Goal: Task Accomplishment & Management: Complete application form

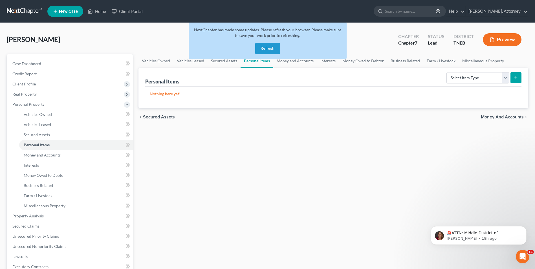
click at [268, 48] on button "Refresh" at bounding box center [267, 48] width 25 height 11
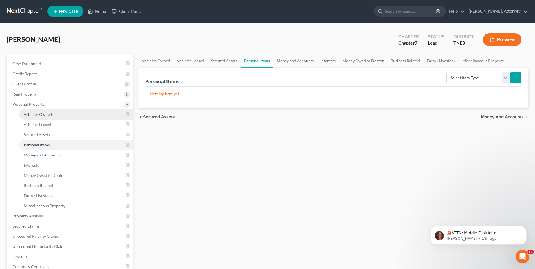
click at [46, 115] on span "Vehicles Owned" at bounding box center [38, 114] width 28 height 5
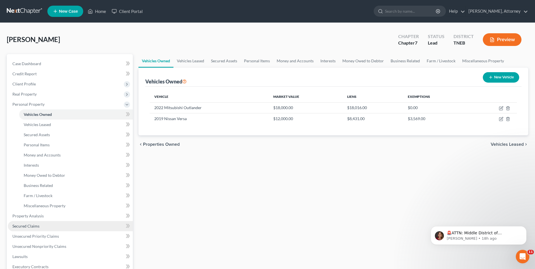
click at [35, 225] on span "Secured Claims" at bounding box center [25, 225] width 27 height 5
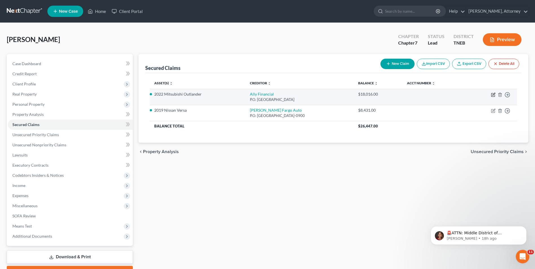
click at [491, 94] on icon "button" at bounding box center [492, 94] width 3 height 3
select select "24"
select select "0"
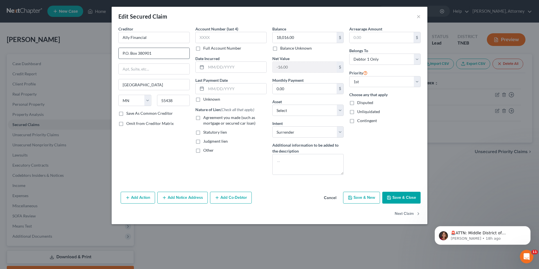
click at [159, 54] on input "P.O. Box 380901" at bounding box center [154, 53] width 71 height 11
type input "P.O. Box 71119"
type input "Charlotte"
select select "28"
type input "28272"
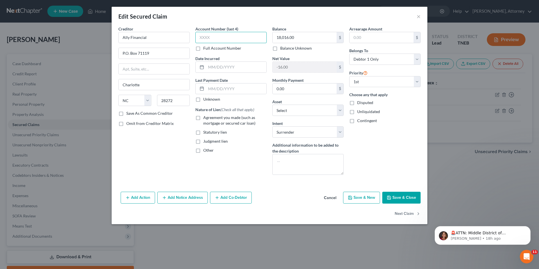
click at [211, 40] on input "text" at bounding box center [230, 37] width 71 height 11
type input "4910"
type input "2022"
click at [227, 199] on button "Add Co-Debtor" at bounding box center [231, 198] width 42 height 12
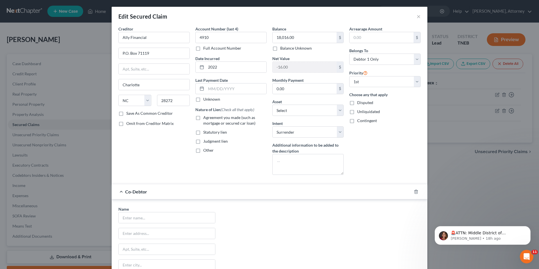
click at [134, 212] on div "Name *" at bounding box center [166, 214] width 97 height 17
click at [134, 215] on input "text" at bounding box center [167, 217] width 96 height 11
type input "[PERSON_NAME]"
type input "[STREET_ADDRESS]"
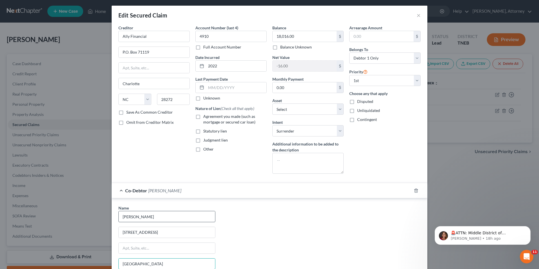
type input "[GEOGRAPHIC_DATA]"
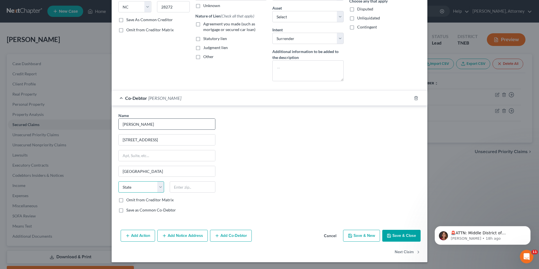
select select "44"
type input "37920"
click at [203, 23] on label "Agreement you made (such as mortgage or secured car loan)" at bounding box center [234, 26] width 63 height 11
click at [205, 23] on input "Agreement you made (such as mortgage or secured car loan)" at bounding box center [207, 23] width 4 height 4
checkbox input "true"
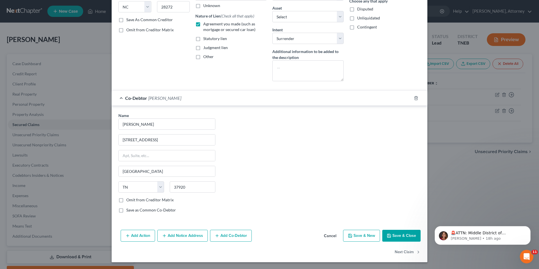
click at [378, 83] on div "Arrearage Amount $ Belongs To * Select Debtor 1 Only Debtor 2 Only Debtor 1 And…" at bounding box center [384, 8] width 77 height 153
click at [400, 236] on button "Save & Close" at bounding box center [401, 236] width 38 height 12
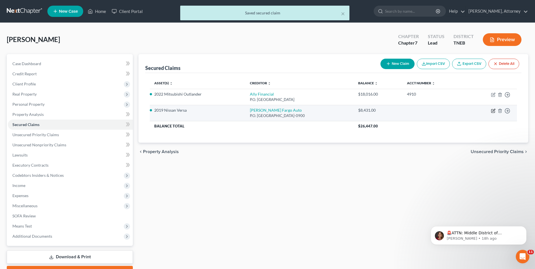
click at [492, 112] on icon "button" at bounding box center [493, 111] width 5 height 5
select select "5"
select select "2"
select select "0"
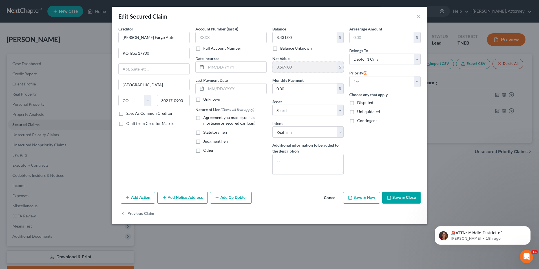
click at [203, 117] on label "Agreement you made (such as mortgage or secured car loan)" at bounding box center [234, 120] width 63 height 11
click at [205, 117] on input "Agreement you made (such as mortgage or secured car loan)" at bounding box center [207, 117] width 4 height 4
checkbox input "true"
click at [226, 37] on input "text" at bounding box center [230, 37] width 71 height 11
type input "8158"
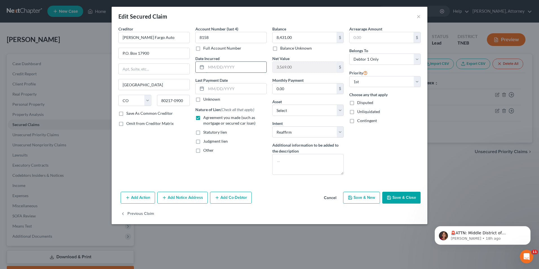
click at [225, 69] on input "text" at bounding box center [236, 67] width 60 height 11
type input "2021"
click at [398, 196] on button "Save & Close" at bounding box center [401, 198] width 38 height 12
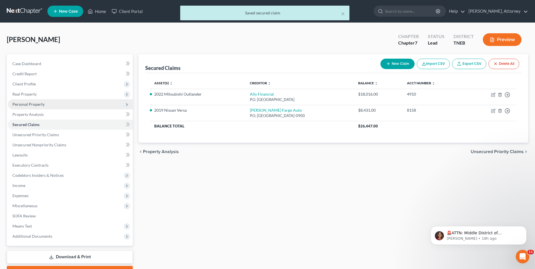
click at [41, 101] on span "Personal Property" at bounding box center [70, 104] width 125 height 10
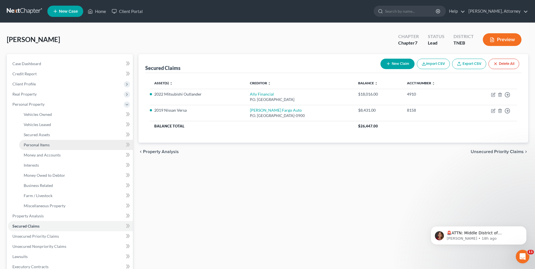
click at [43, 146] on span "Personal Items" at bounding box center [37, 144] width 26 height 5
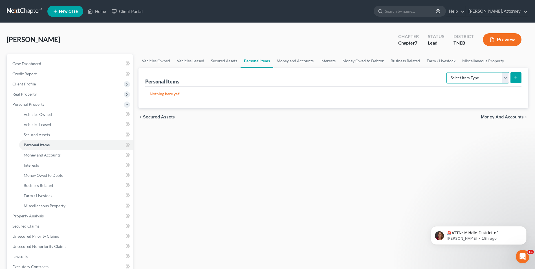
click at [470, 79] on select "Select Item Type Clothing Collectibles Of Value Electronics Firearms Household …" at bounding box center [477, 77] width 63 height 11
select select "clothing"
click at [447, 72] on select "Select Item Type Clothing Collectibles Of Value Electronics Firearms Household …" at bounding box center [477, 77] width 63 height 11
click at [515, 76] on icon "submit" at bounding box center [515, 78] width 5 height 5
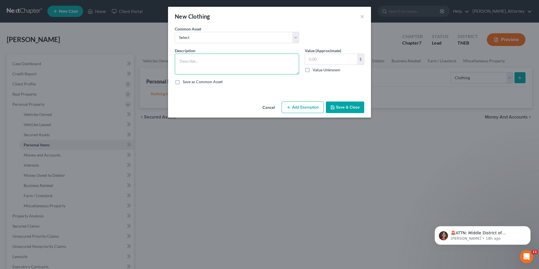
click at [205, 74] on textarea at bounding box center [237, 64] width 124 height 21
type textarea "Wearing apparel"
click at [318, 61] on input "text" at bounding box center [331, 59] width 52 height 11
type input "200"
click at [301, 112] on button "Add Exemption" at bounding box center [303, 107] width 42 height 12
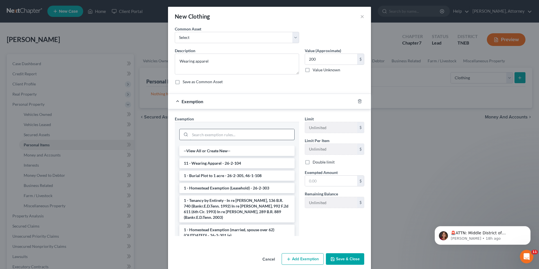
click at [258, 133] on input "search" at bounding box center [242, 134] width 104 height 11
click at [238, 161] on li "11 - Wearing Apparel - 26-2-104" at bounding box center [236, 163] width 115 height 10
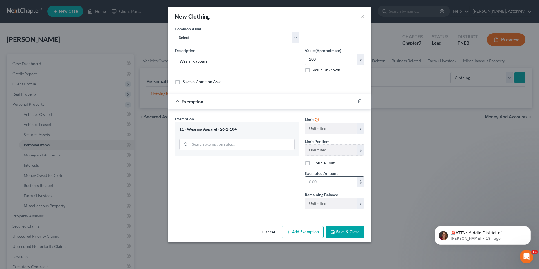
click at [307, 181] on input "text" at bounding box center [331, 181] width 52 height 11
type input "200"
click at [347, 232] on button "Save & Close" at bounding box center [345, 232] width 38 height 12
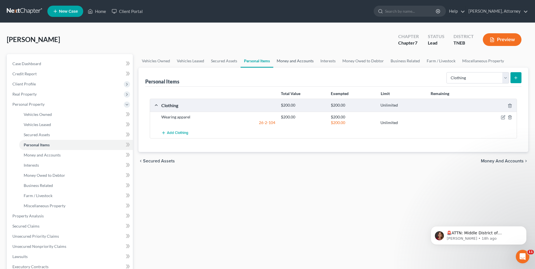
click at [297, 58] on link "Money and Accounts" at bounding box center [295, 61] width 44 height 14
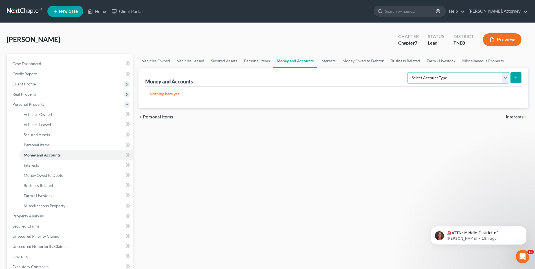
click at [445, 81] on select "Select Account Type Brokerage Cash on Hand Certificates of Deposit Checking Acc…" at bounding box center [457, 77] width 101 height 11
select select "checking"
click at [408, 72] on select "Select Account Type Brokerage Cash on Hand Certificates of Deposit Checking Acc…" at bounding box center [457, 77] width 101 height 11
click at [515, 79] on line "submit" at bounding box center [515, 77] width 0 height 3
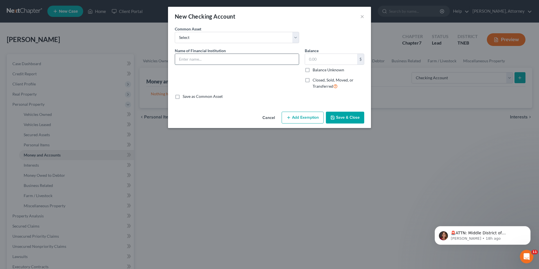
click at [215, 60] on input "text" at bounding box center [237, 59] width 124 height 11
type input "First Horizon Bank"
click at [319, 62] on input "text" at bounding box center [331, 59] width 52 height 11
type input "5"
click at [299, 116] on button "Add Exemption" at bounding box center [303, 118] width 42 height 12
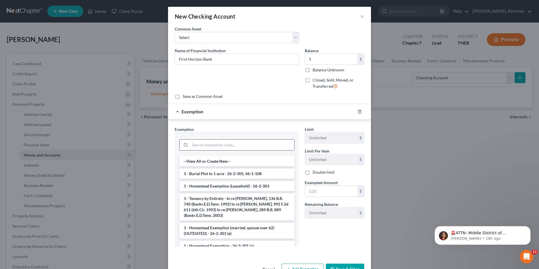
click at [254, 147] on input "search" at bounding box center [242, 145] width 104 height 11
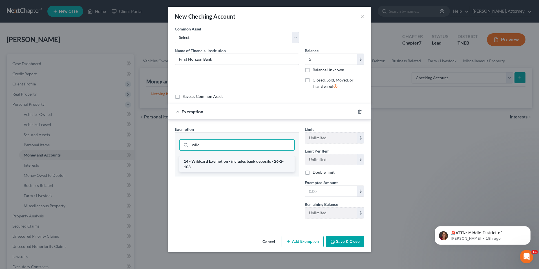
type input "wild"
click at [252, 159] on li "14 - Wildcard Exemption - includes bank deposits - 26-2-103" at bounding box center [236, 164] width 115 height 16
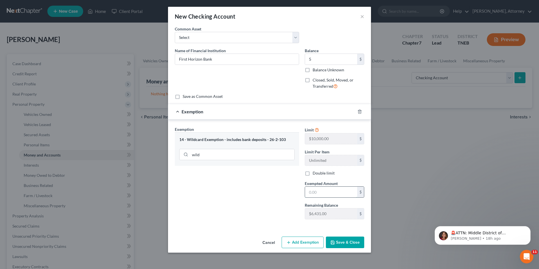
click at [322, 194] on input "text" at bounding box center [331, 192] width 52 height 11
type input "5"
click at [345, 239] on button "Save & Close" at bounding box center [345, 242] width 38 height 12
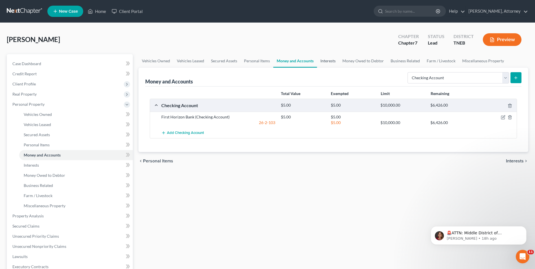
click at [326, 60] on link "Interests" at bounding box center [328, 61] width 22 height 14
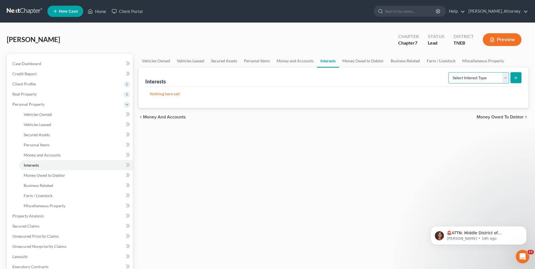
click at [468, 76] on select "Select Interest Type 401K Annuity Bond Education IRA Government Bond Government…" at bounding box center [478, 77] width 61 height 11
select select "401k"
click at [449, 72] on select "Select Interest Type 401K Annuity Bond Education IRA Government Bond Government…" at bounding box center [478, 77] width 61 height 11
click at [516, 79] on icon "submit" at bounding box center [515, 78] width 5 height 5
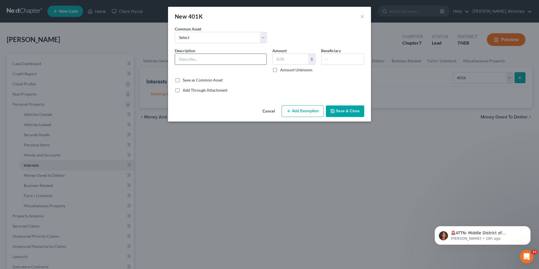
click at [241, 61] on input "text" at bounding box center [220, 59] width 91 height 11
type input "401(k)"
click at [278, 56] on input "text" at bounding box center [291, 59] width 36 height 11
type input "709"
click at [306, 112] on button "Add Exemption" at bounding box center [303, 111] width 42 height 12
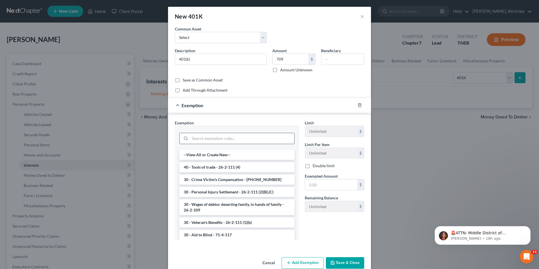
click at [217, 141] on input "search" at bounding box center [242, 138] width 104 height 11
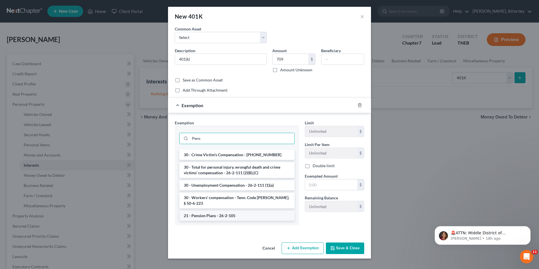
type input "Pens"
click at [212, 211] on li "21 - Pension Plans - 26-2-105" at bounding box center [236, 216] width 115 height 10
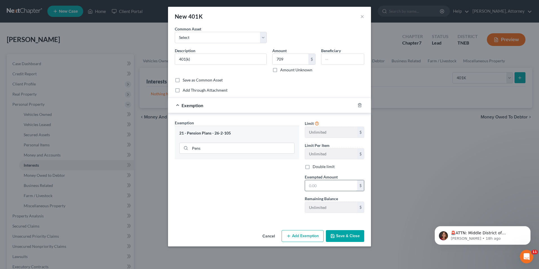
click at [321, 185] on input "text" at bounding box center [331, 185] width 52 height 11
type input "709"
click at [349, 240] on button "Save & Close" at bounding box center [345, 236] width 38 height 12
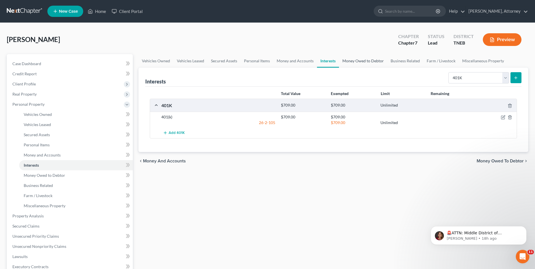
click at [360, 57] on link "Money Owed to Debtor" at bounding box center [363, 61] width 48 height 14
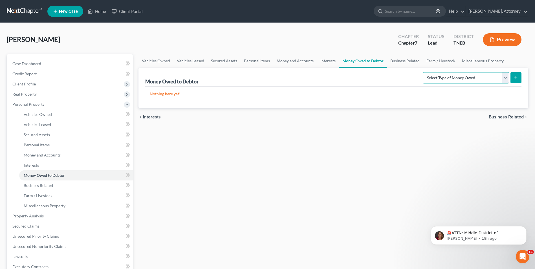
click at [460, 77] on select "Select Type of Money Owed Accounts Receivable Alimony Child Support Claims Agai…" at bounding box center [465, 77] width 86 height 11
click at [423, 72] on select "Select Type of Money Owed Accounts Receivable Alimony Child Support Claims Agai…" at bounding box center [465, 77] width 86 height 11
click at [440, 76] on select "Select Type of Money Owed Accounts Receivable Alimony Child Support Claims Agai…" at bounding box center [465, 77] width 86 height 11
select select "child_support"
click at [423, 72] on select "Select Type of Money Owed Accounts Receivable Alimony Child Support Claims Agai…" at bounding box center [465, 77] width 86 height 11
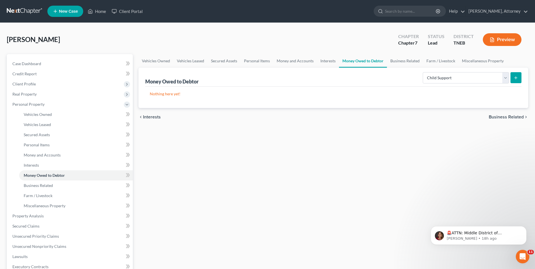
click at [512, 79] on button "submit" at bounding box center [515, 77] width 11 height 11
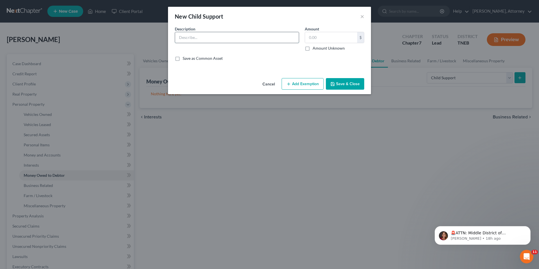
click at [233, 35] on input "text" at bounding box center [237, 37] width 124 height 11
type input "Child Support"
type input "26,000"
click at [311, 83] on button "Add Exemption" at bounding box center [303, 84] width 42 height 12
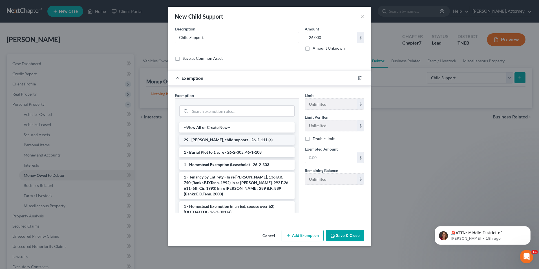
click at [231, 139] on li "29 - [PERSON_NAME], child support - 26-2-111 (e)" at bounding box center [236, 140] width 115 height 10
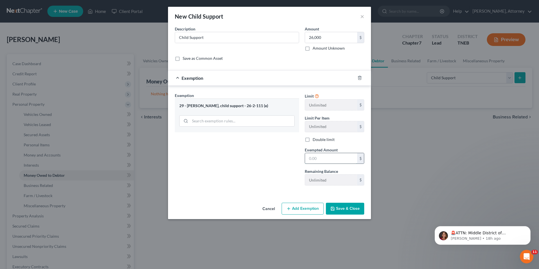
click at [330, 155] on input "text" at bounding box center [331, 158] width 52 height 11
type input "26,000"
click at [350, 208] on button "Save & Close" at bounding box center [345, 209] width 38 height 12
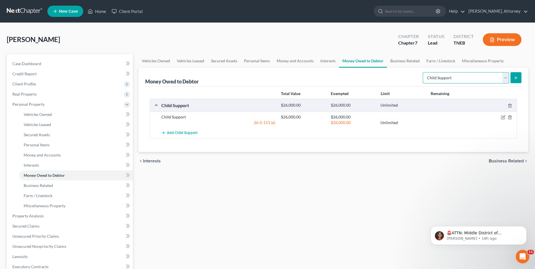
click at [446, 76] on select "Select Type of Money Owed Accounts Receivable Alimony Child Support Claims Agai…" at bounding box center [465, 77] width 86 height 11
select select "expected_tax_refund"
click at [423, 72] on select "Select Type of Money Owed Accounts Receivable Alimony Child Support Claims Agai…" at bounding box center [465, 77] width 86 height 11
click at [516, 76] on icon "submit" at bounding box center [515, 78] width 5 height 5
select select "0"
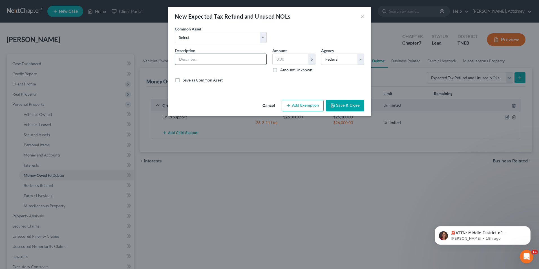
click at [220, 61] on input "text" at bounding box center [220, 59] width 91 height 11
type input "2025 Tax Refund"
drag, startPoint x: 281, startPoint y: 63, endPoint x: 292, endPoint y: 61, distance: 11.3
click at [292, 61] on input "text" at bounding box center [291, 59] width 36 height 11
type input "5,000"
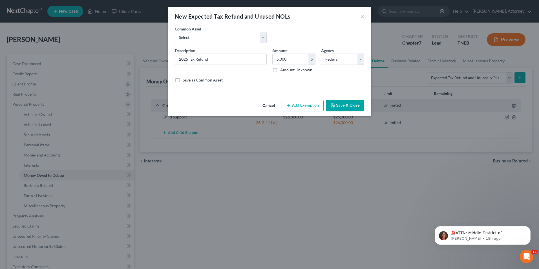
click at [305, 110] on button "Add Exemption" at bounding box center [303, 106] width 42 height 12
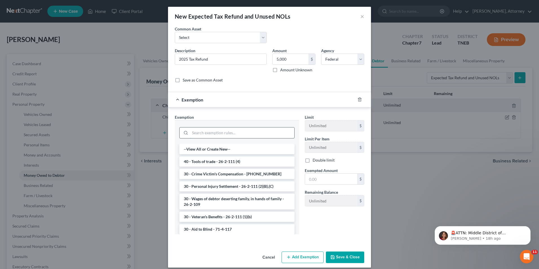
click at [254, 132] on input "search" at bounding box center [242, 132] width 104 height 11
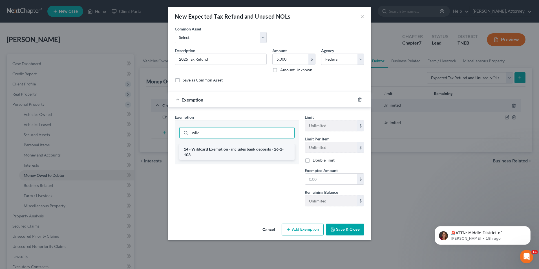
type input "wild"
click at [229, 151] on li "14 - Wildcard Exemption - includes bank deposits - 26-2-103" at bounding box center [236, 152] width 115 height 16
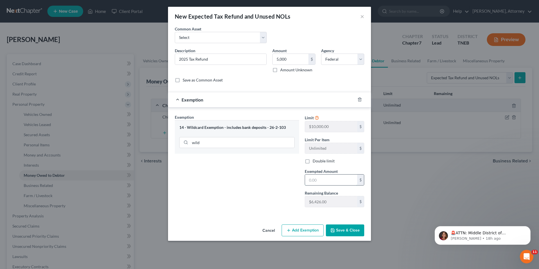
click at [326, 177] on input "text" at bounding box center [331, 179] width 52 height 11
type input "5,000"
click at [348, 230] on button "Save & Close" at bounding box center [345, 230] width 38 height 12
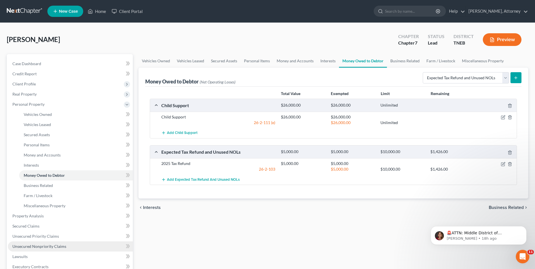
click at [18, 248] on span "Unsecured Nonpriority Claims" at bounding box center [39, 246] width 54 height 5
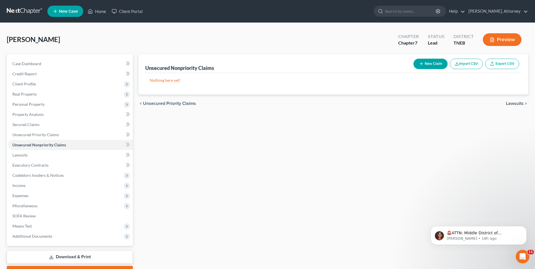
click at [429, 60] on button "New Claim" at bounding box center [430, 64] width 34 height 10
select select "0"
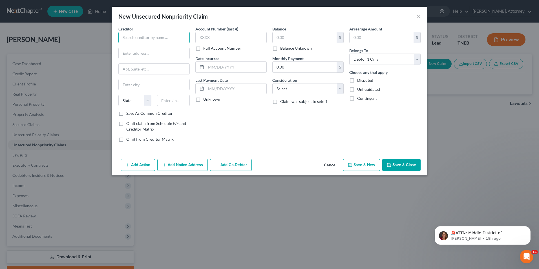
click at [164, 34] on input "text" at bounding box center [153, 37] width 71 height 11
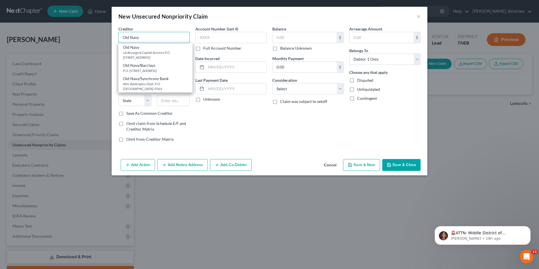
type input "Old Navy"
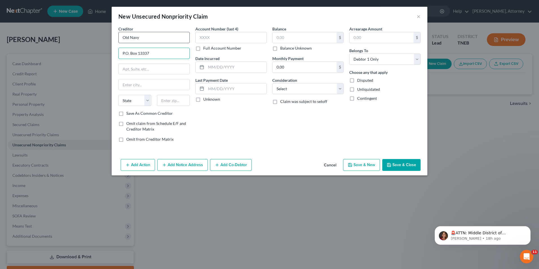
type input "P.O. Box 13337"
type input "[GEOGRAPHIC_DATA]"
select select "39"
type input "19101"
click at [223, 68] on input "text" at bounding box center [236, 67] width 60 height 11
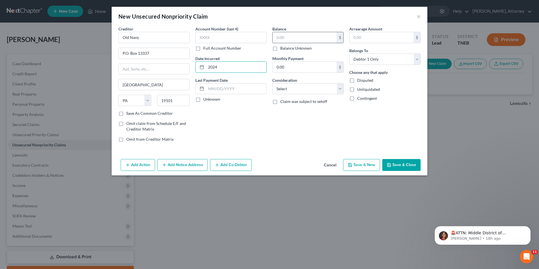
type input "2024"
click at [290, 38] on input "text" at bounding box center [305, 37] width 64 height 11
type input "702"
click at [292, 93] on select "Select Cable / Satellite Services Collection Agency Credit Card Debt Debt Couns…" at bounding box center [307, 88] width 71 height 11
select select "2"
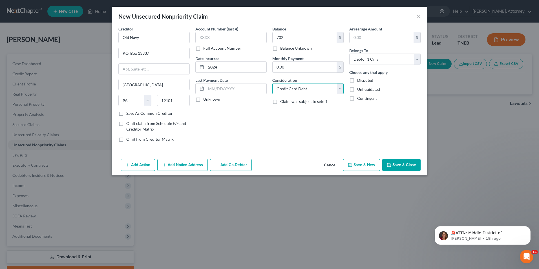
click at [272, 83] on select "Select Cable / Satellite Services Collection Agency Credit Card Debt Debt Couns…" at bounding box center [307, 88] width 71 height 11
click at [364, 166] on button "Save & New" at bounding box center [361, 165] width 37 height 12
select select "0"
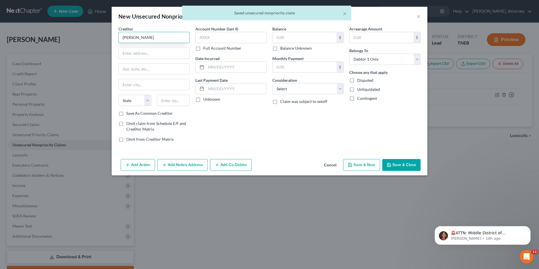
type input "[PERSON_NAME]"
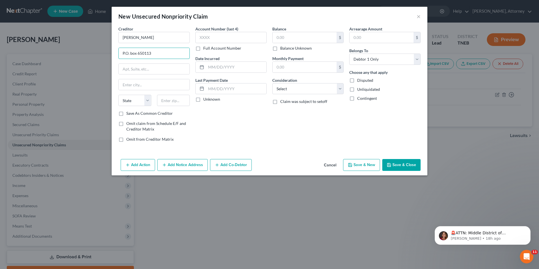
type input "P.O. box 650113"
type input "[GEOGRAPHIC_DATA]"
select select "45"
type input "75265"
click at [233, 71] on input "text" at bounding box center [236, 67] width 60 height 11
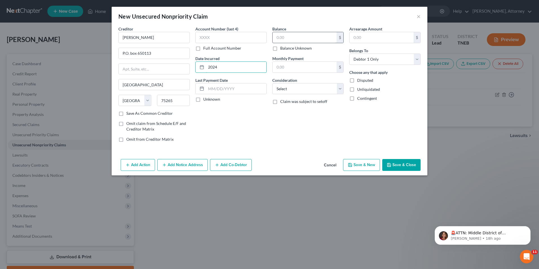
type input "2024"
click at [288, 37] on input "text" at bounding box center [305, 37] width 64 height 11
type input "766"
select select "2"
click at [370, 164] on button "Save & New" at bounding box center [361, 165] width 37 height 12
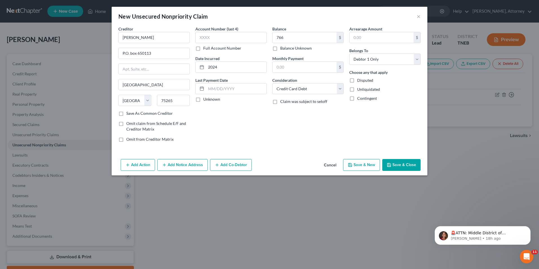
select select "0"
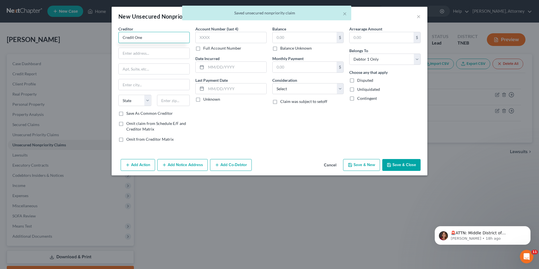
type input "Credit One"
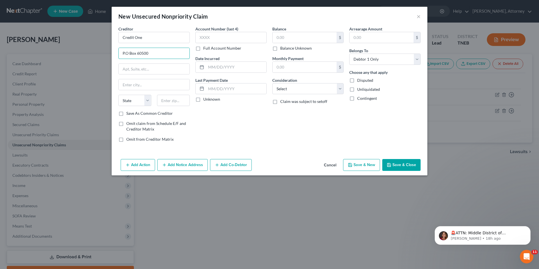
type input "P.O Box 60500"
type input "c"
type input "City of Industry"
select select "4"
type input "91716"
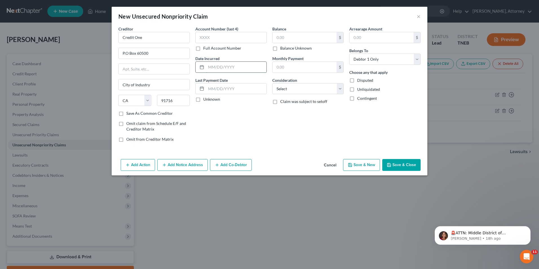
type input "City Of Industry"
click at [222, 67] on input "text" at bounding box center [236, 67] width 60 height 11
type input "2024"
type input "437"
click at [307, 86] on select "Select Cable / Satellite Services Collection Agency Credit Card Debt Debt Couns…" at bounding box center [307, 88] width 71 height 11
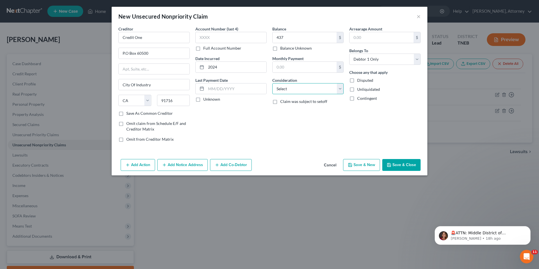
select select "2"
click at [272, 83] on select "Select Cable / Satellite Services Collection Agency Credit Card Debt Debt Couns…" at bounding box center [307, 88] width 71 height 11
click at [367, 165] on button "Save & New" at bounding box center [361, 165] width 37 height 12
select select "0"
type input "Capital One"
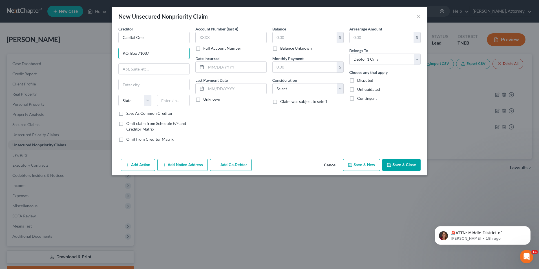
type input "P.O. Box 71087"
type input "Charlotte"
select select "28"
type input "28272"
click at [232, 71] on input "text" at bounding box center [236, 67] width 60 height 11
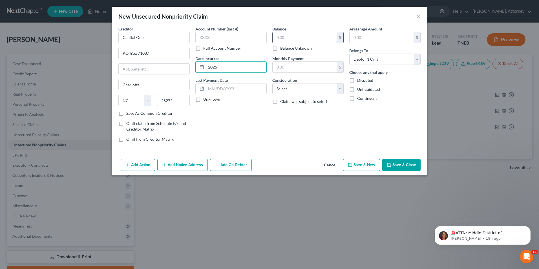
type input "2025"
click at [289, 37] on input "text" at bounding box center [305, 37] width 64 height 11
type input "1,153"
click at [303, 92] on select "Select Cable / Satellite Services Collection Agency Credit Card Debt Debt Couns…" at bounding box center [307, 88] width 71 height 11
select select "2"
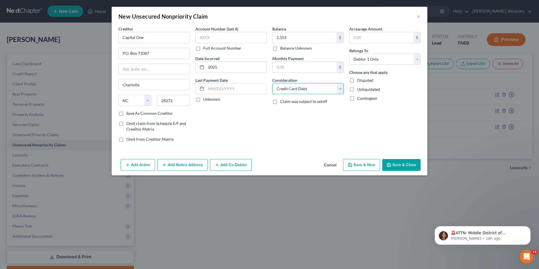
click at [272, 83] on select "Select Cable / Satellite Services Collection Agency Credit Card Debt Debt Couns…" at bounding box center [307, 88] width 71 height 11
click at [360, 164] on button "Save & New" at bounding box center [361, 165] width 37 height 12
select select "0"
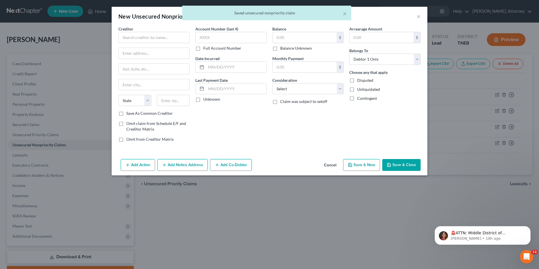
type input "1,153.00"
type input "0.00"
type input "Capital One"
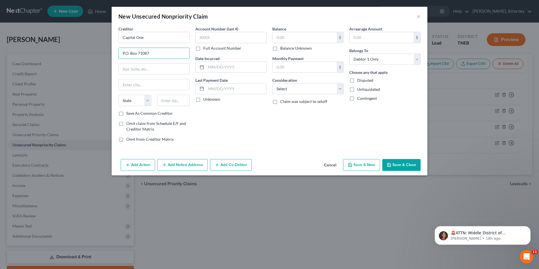
type input "P.O. Box 71087"
type input "Charlotte"
select select "28"
type input "28272"
click at [235, 70] on input "text" at bounding box center [236, 67] width 60 height 11
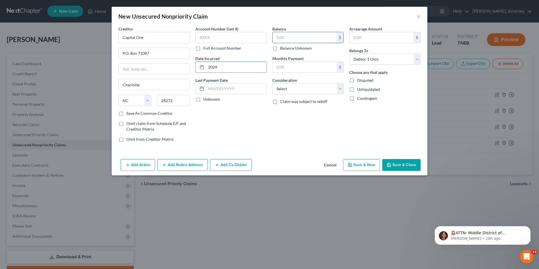
type input "2024"
click at [285, 38] on input "text" at bounding box center [305, 37] width 64 height 11
type input "321"
select select "2"
click at [360, 163] on button "Save & New" at bounding box center [361, 165] width 37 height 12
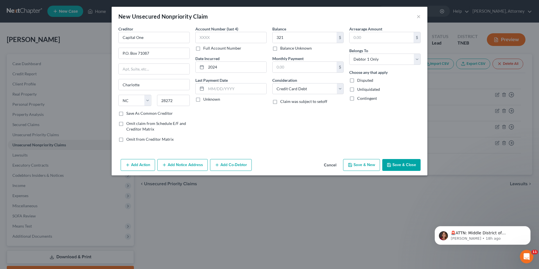
select select "0"
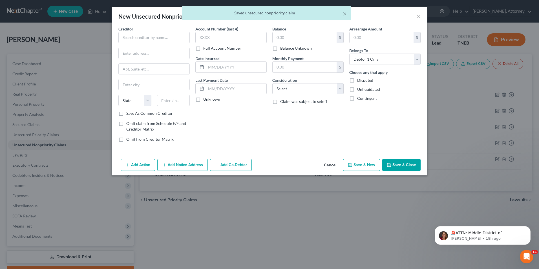
type input "321.00"
type input "0.00"
type input "Mercury"
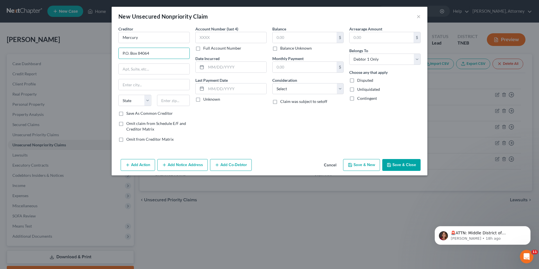
type input "P.O. Box 84064"
type input "Columbus"
select select "36"
type input "31908"
select select "10"
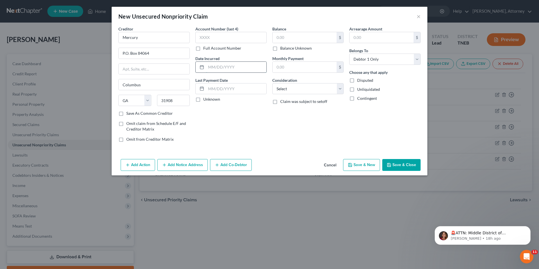
click at [243, 67] on input "text" at bounding box center [236, 67] width 60 height 11
type input "2025"
click at [292, 42] on input "text" at bounding box center [305, 37] width 64 height 11
type input "1,868"
select select "2"
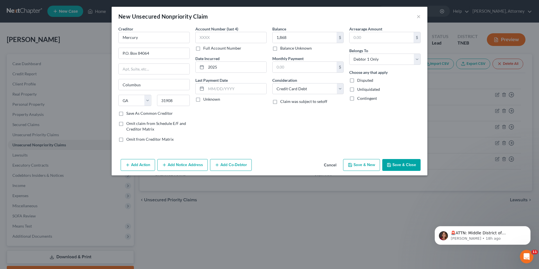
click at [363, 161] on button "Save & New" at bounding box center [361, 165] width 37 height 12
select select "0"
type input "1,868.00"
type input "0.00"
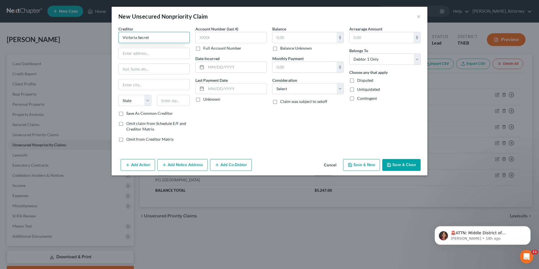
type input "Victoria Secret"
type input "P.O. Box 650972"
type input "Columbus"
select select "10"
type input "[GEOGRAPHIC_DATA]"
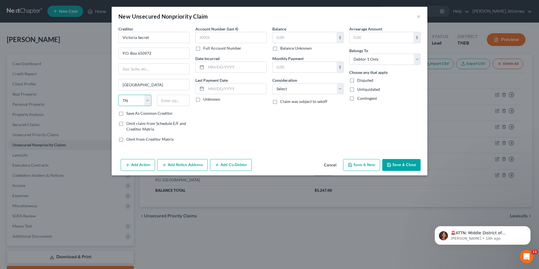
click at [139, 102] on select "State [US_STATE] AK AR AZ CA CO CT DE DC [GEOGRAPHIC_DATA] [GEOGRAPHIC_DATA] GU…" at bounding box center [134, 100] width 33 height 11
select select "45"
click at [118, 95] on select "State [US_STATE] AK AR AZ CA CO CT DE DC [GEOGRAPHIC_DATA] [GEOGRAPHIC_DATA] GU…" at bounding box center [134, 100] width 33 height 11
click at [173, 101] on input "text" at bounding box center [173, 100] width 33 height 11
type input "75265"
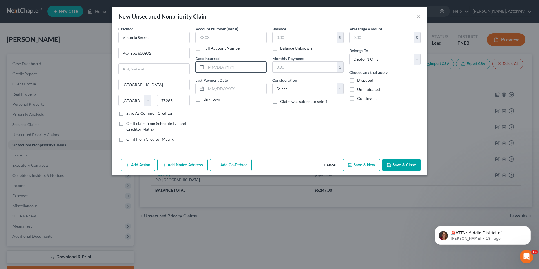
click at [220, 68] on input "text" at bounding box center [236, 67] width 60 height 11
type input "2023"
type input "221"
select select "2"
click at [372, 160] on button "Save & New" at bounding box center [361, 165] width 37 height 12
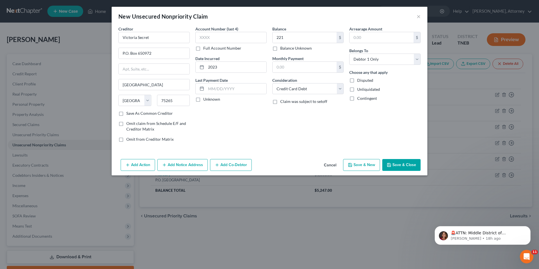
select select "0"
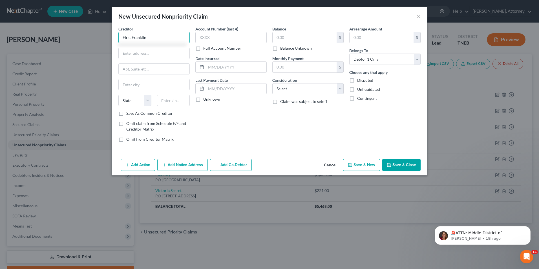
type input "First Franklin"
type input "4"
type input "3704 U.S. 411"
type input "Ste 3"
type input "[GEOGRAPHIC_DATA]"
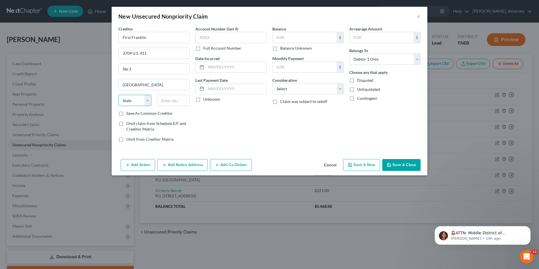
select select "44"
type input "36354"
click at [234, 65] on input "text" at bounding box center [236, 67] width 60 height 11
type input "2024"
click at [289, 36] on input "text" at bounding box center [305, 37] width 64 height 11
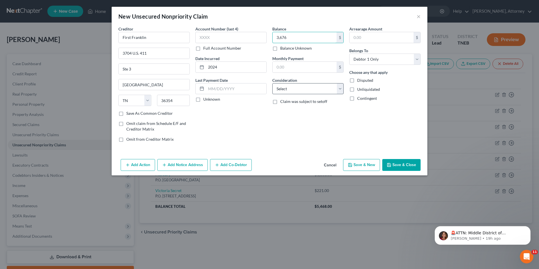
type input "3,676"
click at [291, 90] on select "Select Cable / Satellite Services Collection Agency Credit Card Debt Debt Couns…" at bounding box center [307, 88] width 71 height 11
select select "10"
click at [272, 83] on select "Select Cable / Satellite Services Collection Agency Credit Card Debt Debt Couns…" at bounding box center [307, 88] width 71 height 11
click at [358, 169] on button "Save & New" at bounding box center [361, 165] width 37 height 12
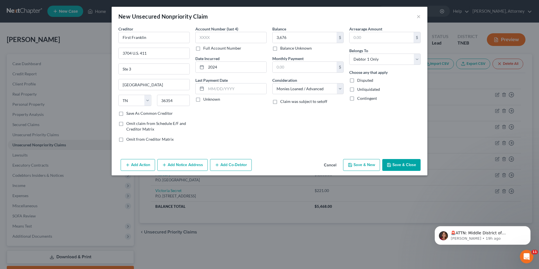
select select "0"
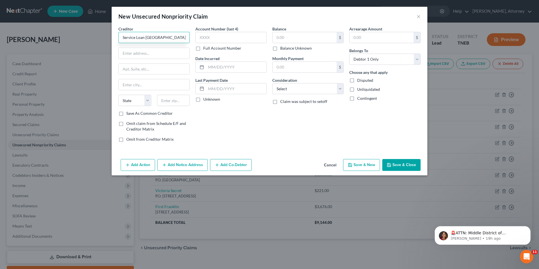
type input "Service Loan [GEOGRAPHIC_DATA]"
type input "[STREET_ADDRESS][PERSON_NAME]"
type input "[GEOGRAPHIC_DATA]"
select select "44"
type input "37311"
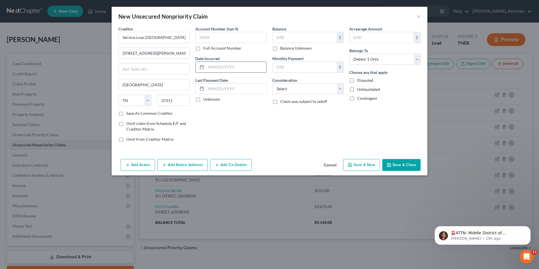
click at [242, 70] on input "text" at bounding box center [236, 67] width 60 height 11
type input "2024"
type input "1,325"
select select "10"
click at [371, 168] on button "Save & New" at bounding box center [361, 165] width 37 height 12
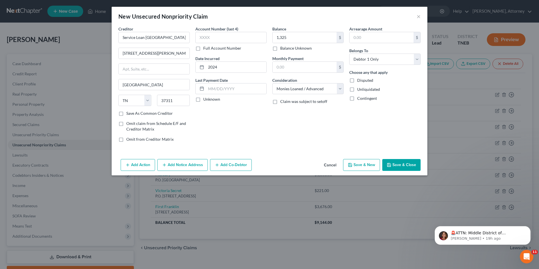
select select "0"
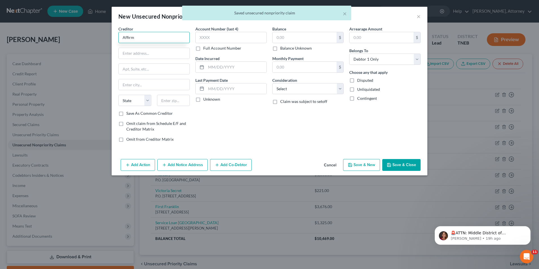
type input "Affirm"
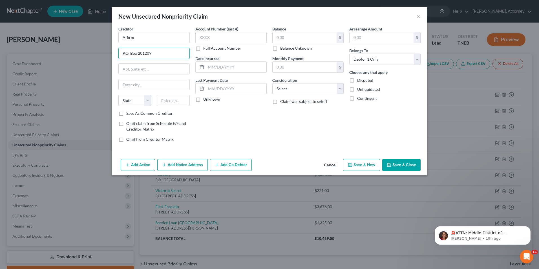
type input "P.O. Box 201209"
type input "[GEOGRAPHIC_DATA]"
select select "45"
type input "75320"
click at [222, 64] on input "text" at bounding box center [236, 67] width 60 height 11
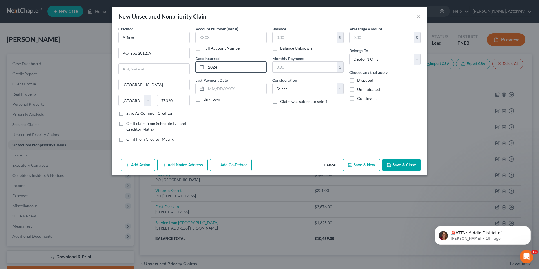
type input "2024"
type input "767"
select select "10"
click at [377, 167] on button "Save & New" at bounding box center [361, 165] width 37 height 12
select select "0"
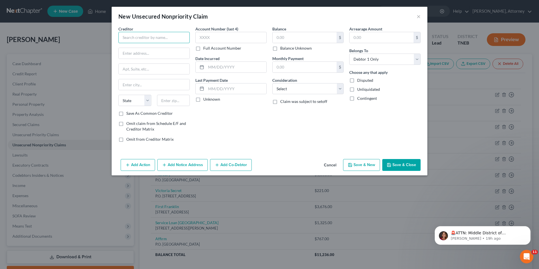
click at [132, 35] on input "text" at bounding box center [153, 37] width 71 height 11
type input "Klarna"
type input "P.O. Box 8116"
type input "Columbus"
select select "36"
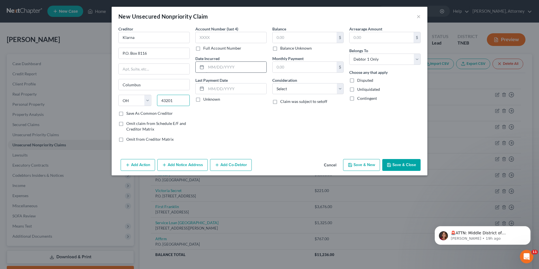
type input "43201"
click at [223, 70] on input "text" at bounding box center [236, 67] width 60 height 11
type input "2024"
click at [286, 37] on input "text" at bounding box center [305, 37] width 64 height 11
type input "945"
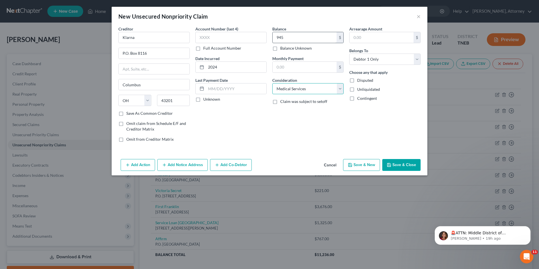
select select "10"
click at [370, 162] on button "Save & New" at bounding box center [361, 165] width 37 height 12
select select "0"
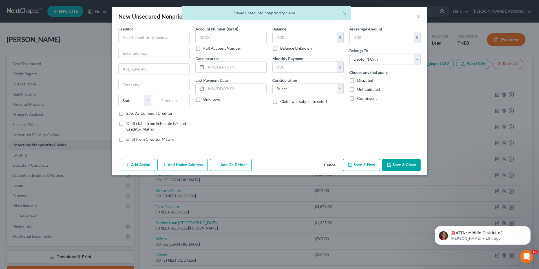
type input "945.00"
type input "0.00"
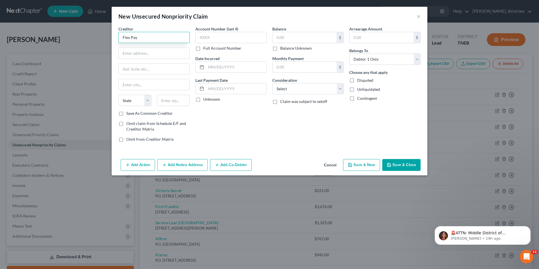
type input "Flex Pay"
type input "[STREET_ADDRESS]"
type input "Floor 10"
type input "Phoenix"
select select "3"
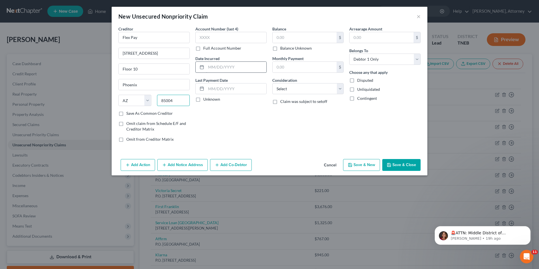
type input "85004"
click at [219, 67] on input "text" at bounding box center [236, 67] width 60 height 11
type input "2024"
type input "621"
click at [299, 86] on select "Select Cable / Satellite Services Collection Agency Credit Card Debt Debt Couns…" at bounding box center [307, 88] width 71 height 11
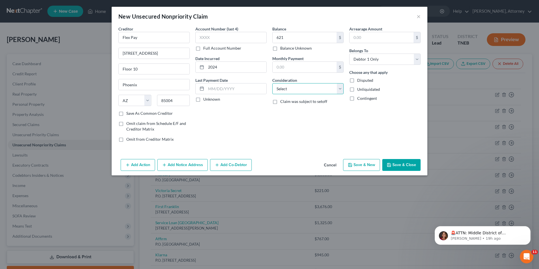
select select "10"
click at [272, 83] on select "Select Cable / Satellite Services Collection Agency Credit Card Debt Debt Couns…" at bounding box center [307, 88] width 71 height 11
click at [402, 166] on button "Save & Close" at bounding box center [401, 165] width 38 height 12
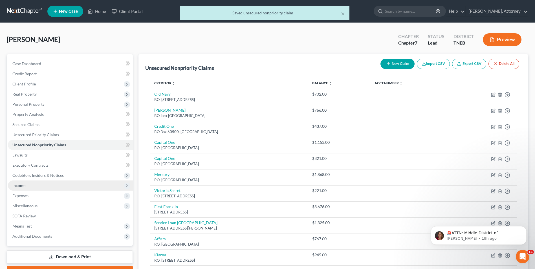
click at [18, 189] on span "Income" at bounding box center [70, 185] width 125 height 10
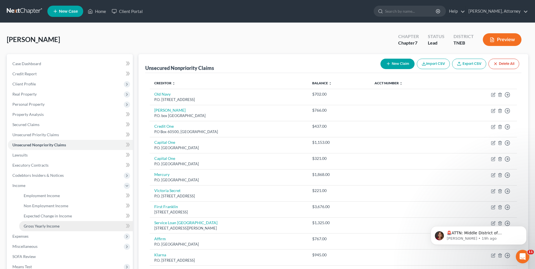
click at [37, 226] on span "Gross Yearly Income" at bounding box center [42, 225] width 36 height 5
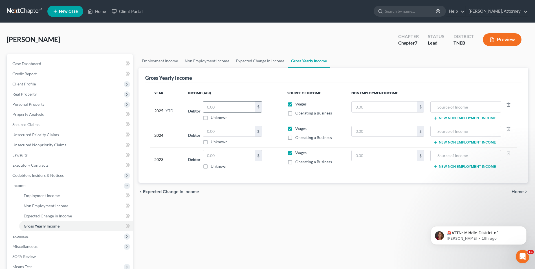
click at [218, 110] on input "text" at bounding box center [229, 106] width 52 height 11
type input "15,132"
click at [220, 129] on input "text" at bounding box center [229, 131] width 52 height 11
type input "32,156"
click at [223, 156] on input "text" at bounding box center [229, 155] width 52 height 11
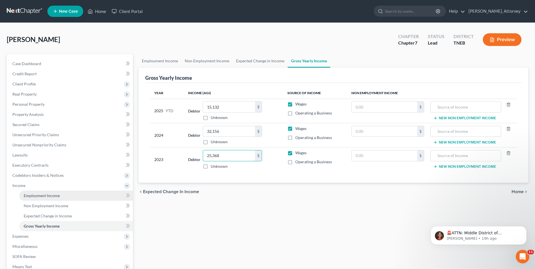
type input "25,368"
click at [56, 193] on span "Employment Income" at bounding box center [42, 195] width 36 height 5
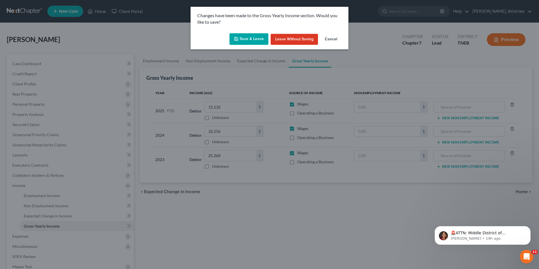
click at [251, 38] on button "Save & Leave" at bounding box center [248, 39] width 39 height 12
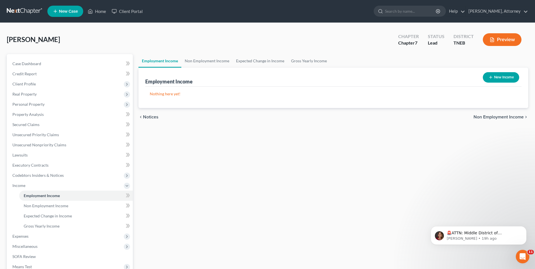
click at [495, 78] on button "New Income" at bounding box center [500, 77] width 36 height 10
select select "0"
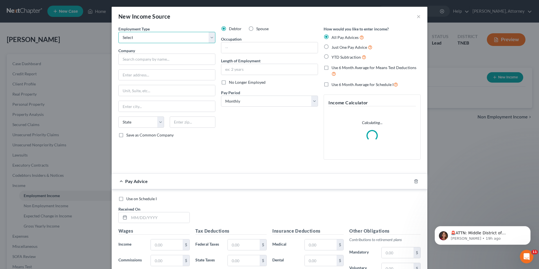
click at [182, 34] on select "Select Full or [DEMOGRAPHIC_DATA] Employment Self Employment" at bounding box center [166, 37] width 97 height 11
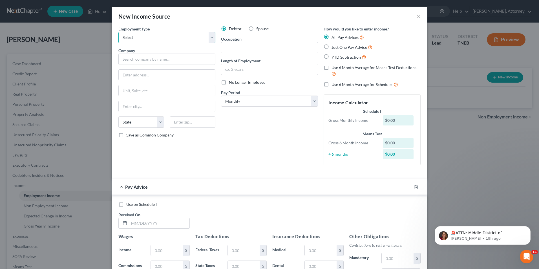
select select "0"
click at [118, 32] on select "Select Full or [DEMOGRAPHIC_DATA] Employment Self Employment" at bounding box center [166, 37] width 97 height 11
click at [172, 58] on input "text" at bounding box center [166, 59] width 97 height 11
type input "Covenant Health"
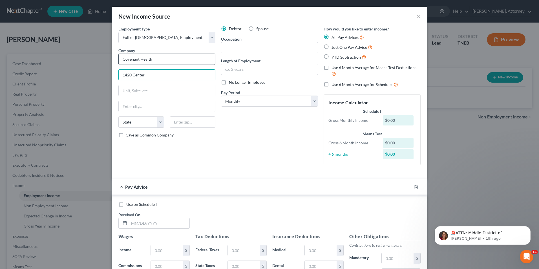
type input "[STREET_ADDRESS]"
type input "Bldg C"
type input "[GEOGRAPHIC_DATA]"
select select "44"
type input "37902"
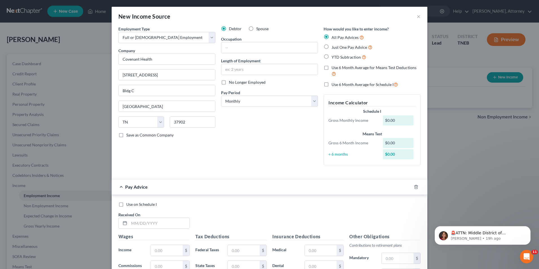
click at [331, 49] on label "Just One Pay Advice" at bounding box center [351, 47] width 41 height 6
click at [334, 48] on input "Just One Pay Advice" at bounding box center [336, 46] width 4 height 4
radio input "true"
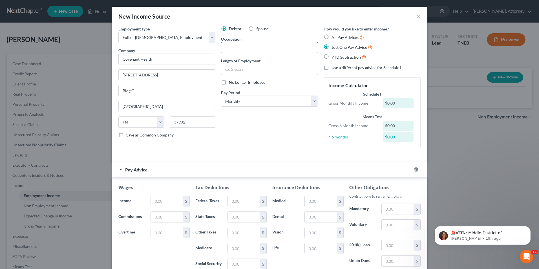
click at [242, 49] on input "text" at bounding box center [269, 47] width 96 height 11
type input "Patient Service Representative"
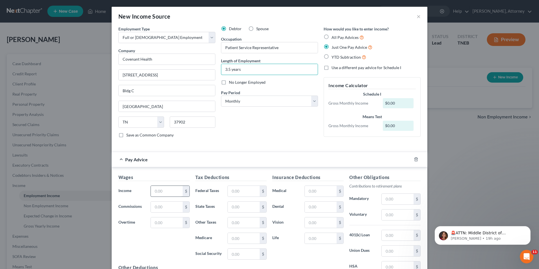
type input "3.5 years"
click at [165, 191] on input "text" at bounding box center [167, 191] width 32 height 11
type input "1,892"
click at [234, 191] on input "text" at bounding box center [244, 191] width 32 height 11
type input "145"
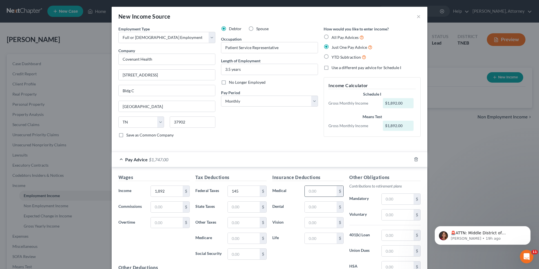
click at [317, 189] on input "text" at bounding box center [321, 191] width 32 height 11
click at [406, 214] on input "text" at bounding box center [398, 214] width 32 height 11
type input "79"
click at [318, 194] on input "text" at bounding box center [321, 191] width 32 height 11
type input "9"
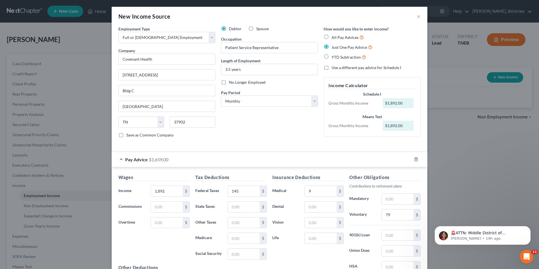
click at [332, 255] on div "Insurance Deductions Medical 9 $ Dental $ Vision $ Life $" at bounding box center [307, 233] width 77 height 119
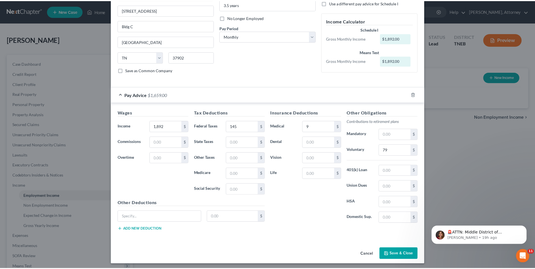
scroll to position [67, 0]
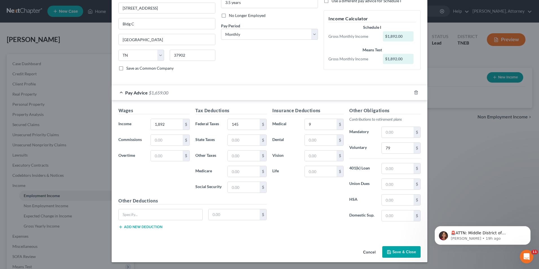
click at [402, 253] on button "Save & Close" at bounding box center [401, 252] width 38 height 12
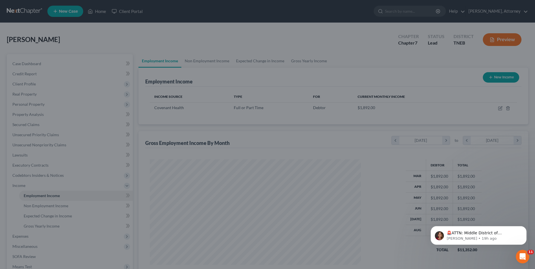
scroll to position [281725, 281609]
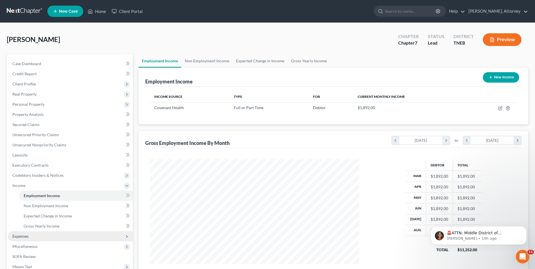
click at [28, 234] on span "Expenses" at bounding box center [20, 236] width 16 height 5
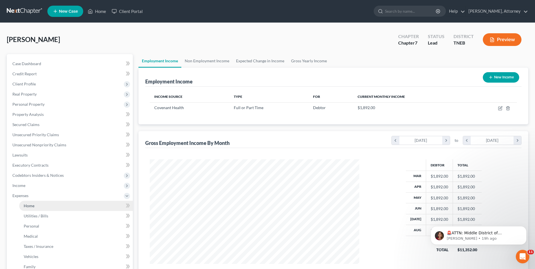
click at [37, 208] on link "Home" at bounding box center [76, 206] width 114 height 10
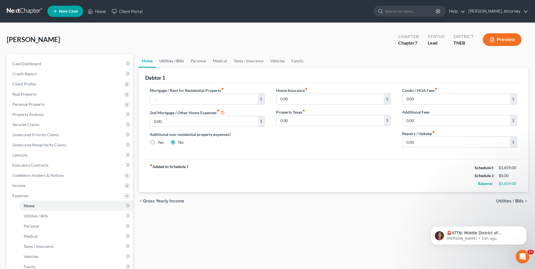
click at [170, 60] on link "Utilities / Bills" at bounding box center [171, 61] width 31 height 14
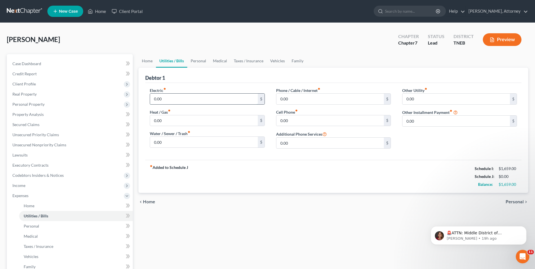
click at [168, 98] on input "0.00" at bounding box center [203, 99] width 107 height 11
click at [200, 59] on link "Personal" at bounding box center [198, 61] width 22 height 14
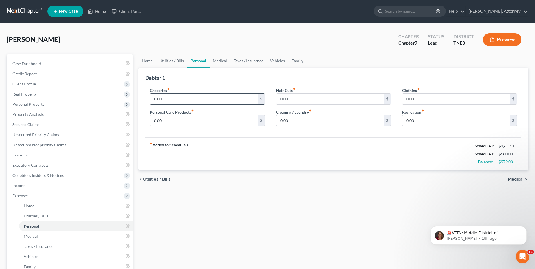
click at [171, 98] on input "0.00" at bounding box center [203, 99] width 107 height 11
click at [216, 59] on link "Medical" at bounding box center [219, 61] width 21 height 14
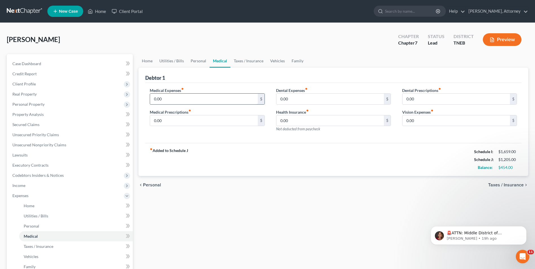
click at [175, 97] on input "0.00" at bounding box center [203, 99] width 107 height 11
click at [272, 61] on link "Vehicles" at bounding box center [277, 61] width 21 height 14
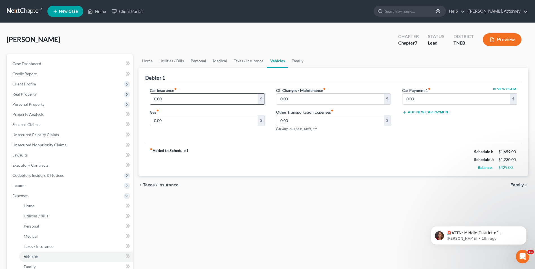
click at [165, 102] on input "0.00" at bounding box center [203, 99] width 107 height 11
click at [412, 98] on input "0.00" at bounding box center [455, 99] width 107 height 11
click at [186, 118] on input "200" at bounding box center [203, 120] width 107 height 11
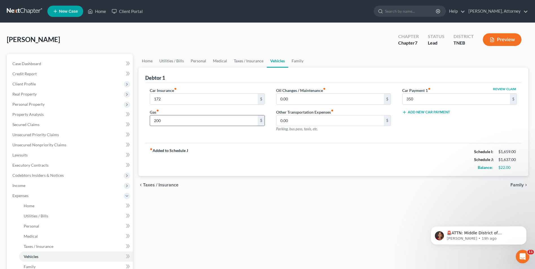
click at [186, 118] on input "200" at bounding box center [203, 120] width 107 height 11
click at [169, 64] on link "Utilities / Bills" at bounding box center [171, 61] width 31 height 14
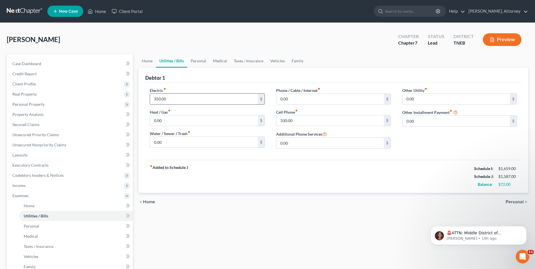
click at [167, 98] on input "350.00" at bounding box center [203, 99] width 107 height 11
click at [283, 60] on link "Vehicles" at bounding box center [277, 61] width 21 height 14
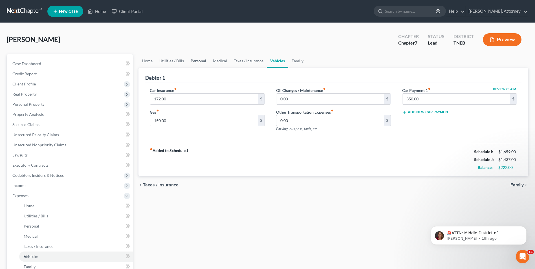
click at [198, 62] on link "Personal" at bounding box center [198, 61] width 22 height 14
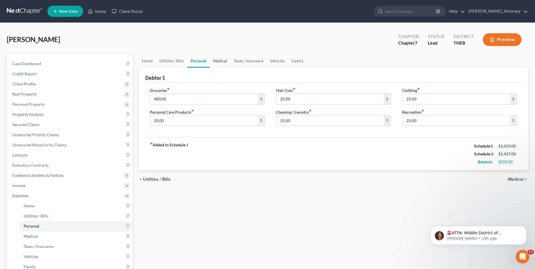
click at [214, 62] on link "Medical" at bounding box center [219, 61] width 21 height 14
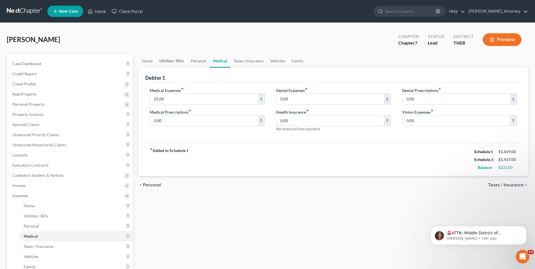
click at [158, 63] on link "Utilities / Bills" at bounding box center [171, 61] width 31 height 14
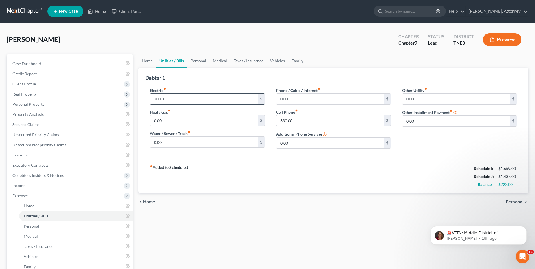
click at [172, 98] on input "200.00" at bounding box center [203, 99] width 107 height 11
click at [199, 60] on link "Personal" at bounding box center [198, 61] width 22 height 14
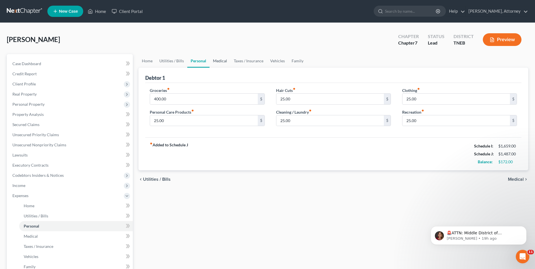
click at [222, 59] on link "Medical" at bounding box center [219, 61] width 21 height 14
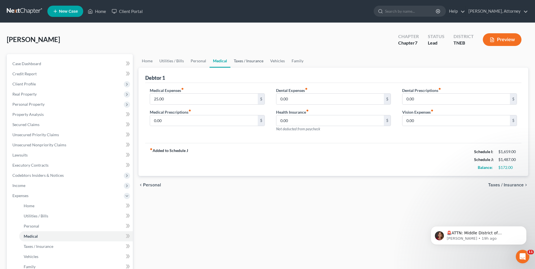
click at [246, 60] on link "Taxes / Insurance" at bounding box center [248, 61] width 36 height 14
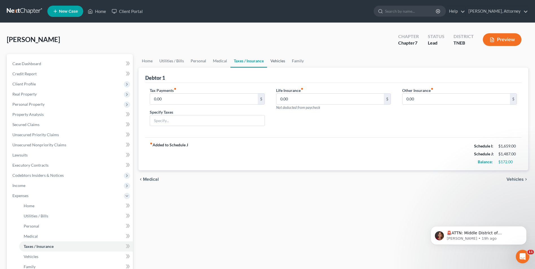
click at [280, 59] on link "Vehicles" at bounding box center [277, 61] width 21 height 14
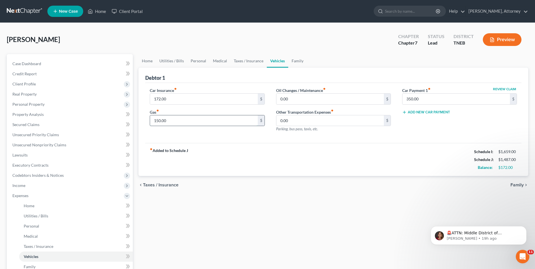
click at [169, 117] on input "150.00" at bounding box center [203, 120] width 107 height 11
click at [200, 62] on link "Personal" at bounding box center [198, 61] width 22 height 14
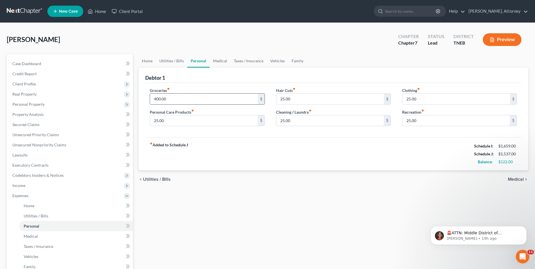
click at [177, 96] on input "400.00" at bounding box center [203, 99] width 107 height 11
click at [231, 229] on div "Home Utilities / Bills Personal Medical Taxes / Insurance Vehicles Family Debto…" at bounding box center [333, 201] width 395 height 295
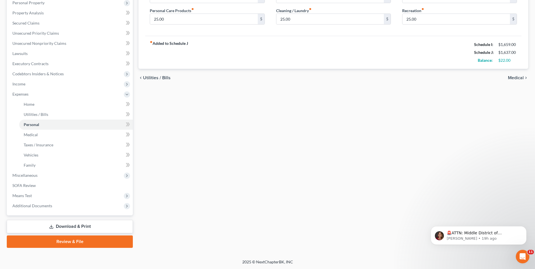
scroll to position [102, 0]
click at [33, 175] on span "Miscellaneous" at bounding box center [24, 174] width 25 height 5
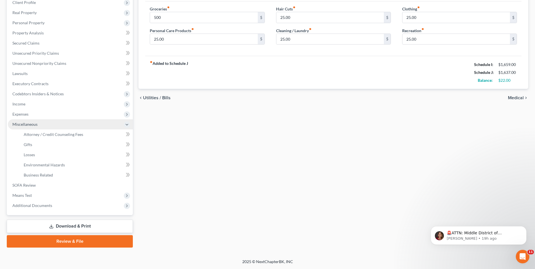
scroll to position [81, 0]
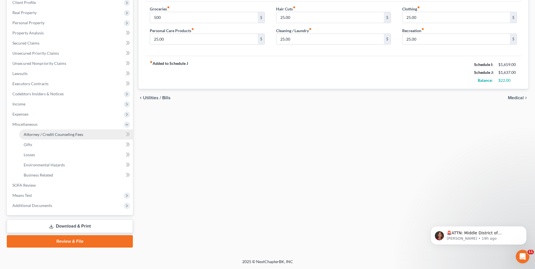
click at [56, 137] on link "Attorney / Credit Counseling Fees" at bounding box center [76, 134] width 114 height 10
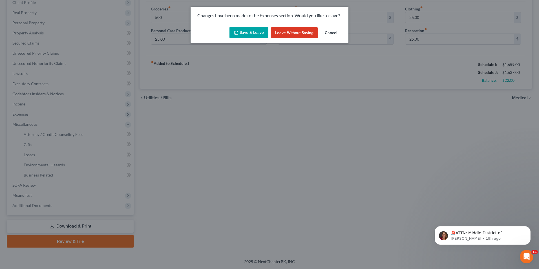
click at [247, 37] on button "Save & Leave" at bounding box center [248, 33] width 39 height 12
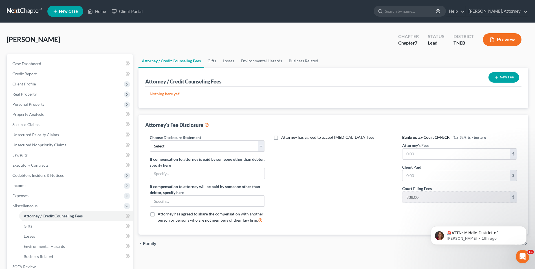
drag, startPoint x: 499, startPoint y: 85, endPoint x: 513, endPoint y: 74, distance: 17.7
click at [513, 74] on div "Attorney / Credit Counseling Fees New Fee" at bounding box center [333, 77] width 376 height 19
click at [513, 74] on button "New Fee" at bounding box center [503, 77] width 31 height 10
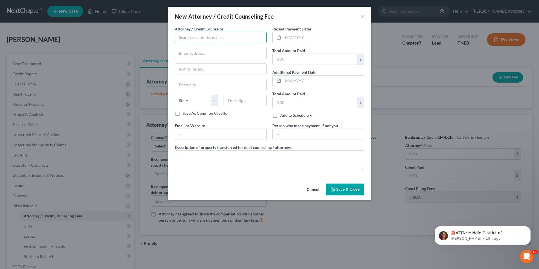
click at [217, 38] on input "text" at bounding box center [221, 37] width 92 height 11
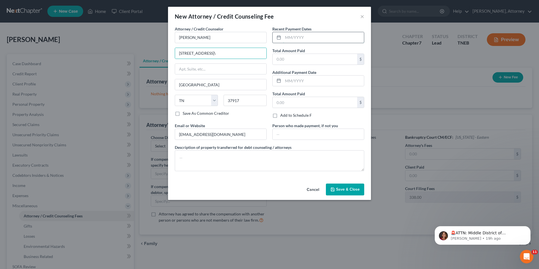
click at [317, 34] on input "text" at bounding box center [323, 37] width 81 height 11
click at [349, 187] on span "Save & Close" at bounding box center [348, 189] width 24 height 5
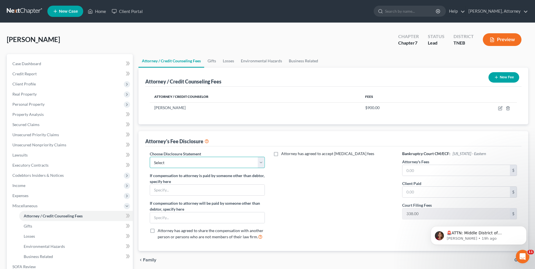
click at [224, 164] on select "Select Attorney Disclosure" at bounding box center [207, 162] width 115 height 11
click at [150, 157] on select "Select Attorney Disclosure" at bounding box center [207, 162] width 115 height 11
click at [418, 170] on input "text" at bounding box center [455, 170] width 107 height 11
click at [312, 58] on link "Business Related" at bounding box center [303, 61] width 36 height 14
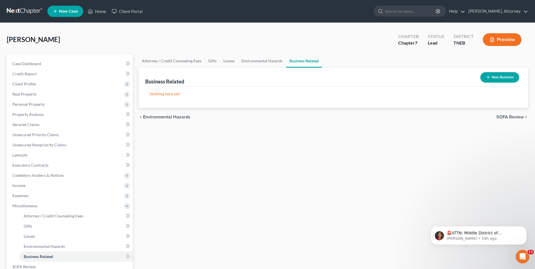
click at [312, 189] on div "Attorney / Credit Counseling Fees Gifts Losses Environmental Hazards Business R…" at bounding box center [333, 191] width 395 height 275
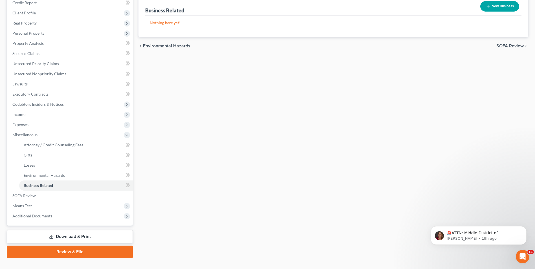
scroll to position [81, 0]
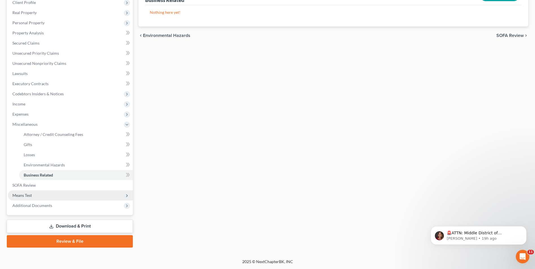
click at [16, 197] on span "Means Test" at bounding box center [21, 195] width 19 height 5
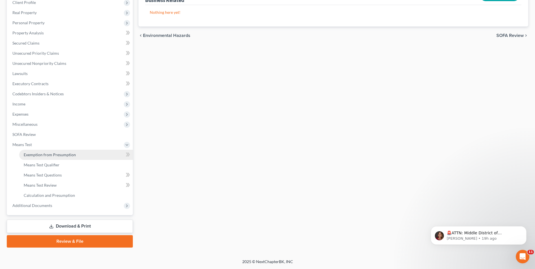
click at [58, 158] on link "Exemption from Presumption" at bounding box center [76, 155] width 114 height 10
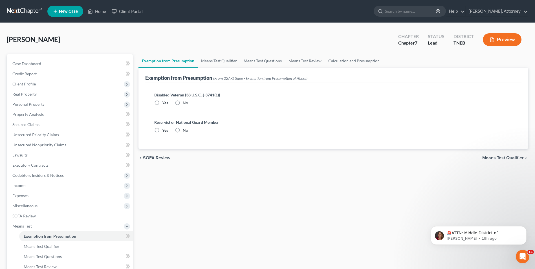
click at [183, 100] on label "No" at bounding box center [185, 103] width 5 height 6
click at [185, 100] on input "No" at bounding box center [187, 102] width 4 height 4
click at [183, 130] on label "No" at bounding box center [185, 130] width 5 height 6
click at [185, 130] on input "No" at bounding box center [187, 129] width 4 height 4
click at [222, 65] on link "Means Test Qualifier" at bounding box center [219, 61] width 43 height 14
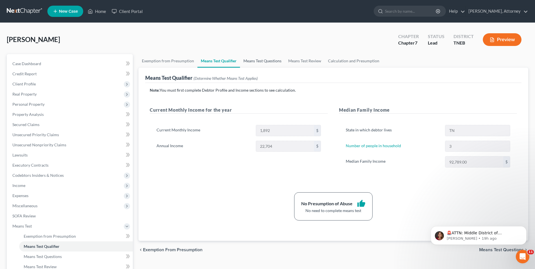
scroll to position [81, 0]
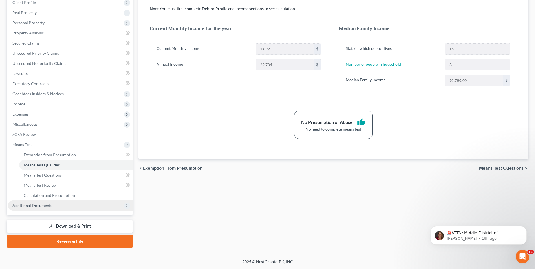
click at [31, 207] on span "Additional Documents" at bounding box center [32, 205] width 40 height 5
click at [41, 167] on link "Forms Library" at bounding box center [76, 165] width 114 height 10
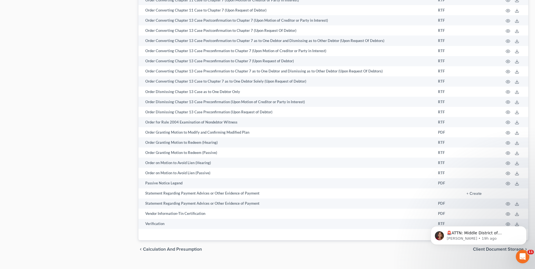
scroll to position [375, 0]
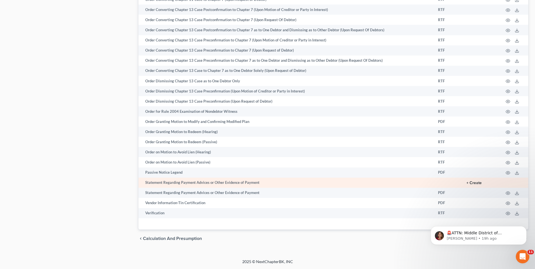
click at [472, 183] on button "+ Create" at bounding box center [473, 183] width 15 height 4
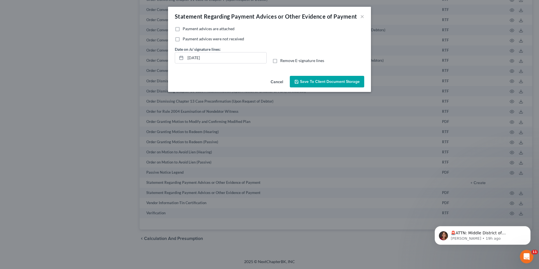
click at [183, 29] on label "Payment advices are attached" at bounding box center [209, 29] width 52 height 6
click at [185, 29] on input "Payment advices are attached" at bounding box center [187, 28] width 4 height 4
click at [218, 59] on input "[DATE]" at bounding box center [225, 57] width 81 height 11
click at [280, 63] on label "Remove E-signature lines" at bounding box center [302, 61] width 44 height 6
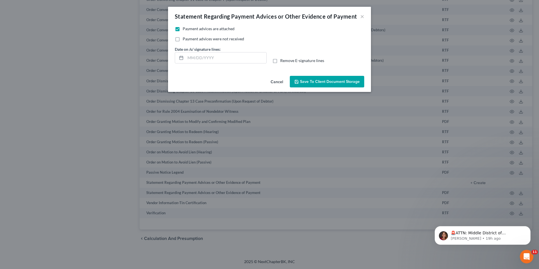
click at [282, 61] on input "Remove E-signature lines" at bounding box center [284, 60] width 4 height 4
click at [329, 82] on span "Save to Client Document Storage" at bounding box center [330, 81] width 60 height 5
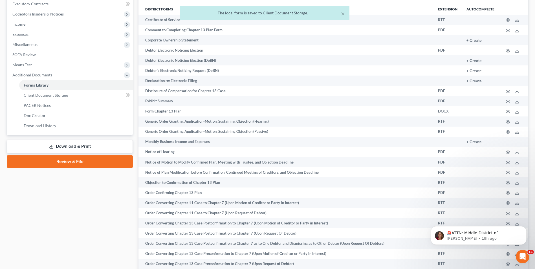
scroll to position [140, 0]
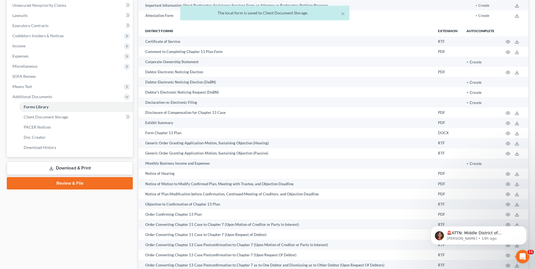
click at [88, 167] on link "Download & Print" at bounding box center [70, 167] width 126 height 13
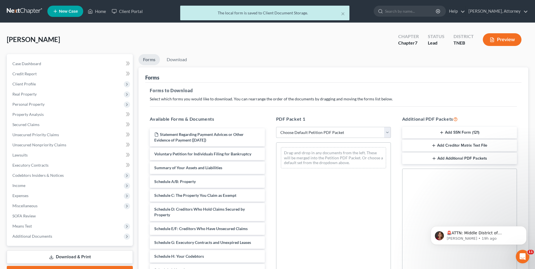
click at [331, 128] on select "Choose Default Petition PDF Packet Complete Bankruptcy Petition (all forms and …" at bounding box center [333, 132] width 115 height 11
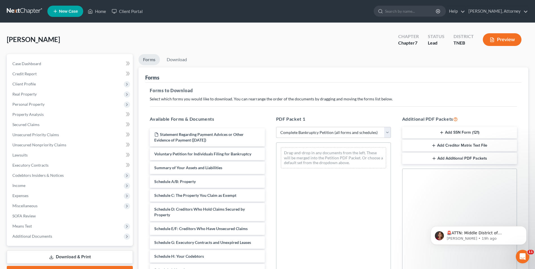
click at [276, 127] on select "Choose Default Petition PDF Packet Complete Bankruptcy Petition (all forms and …" at bounding box center [333, 132] width 115 height 11
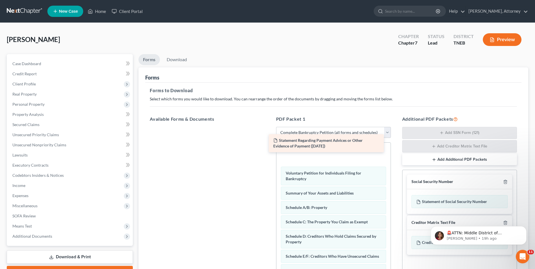
drag, startPoint x: 201, startPoint y: 140, endPoint x: 320, endPoint y: 145, distance: 119.1
click at [269, 127] on div "Statement Regarding Payment Advices or Other Evidence of Payment ([DATE]) State…" at bounding box center [207, 127] width 124 height 0
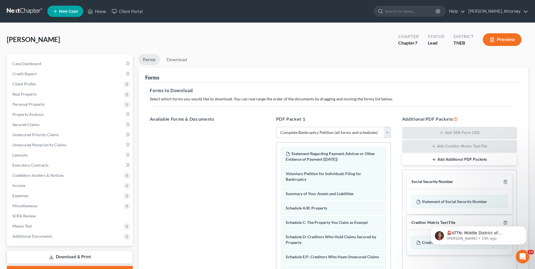
click at [394, 173] on div "PDF Packet 1 Choose Default Petition PDF Packet Complete Bankruptcy Petition (a…" at bounding box center [333, 207] width 126 height 192
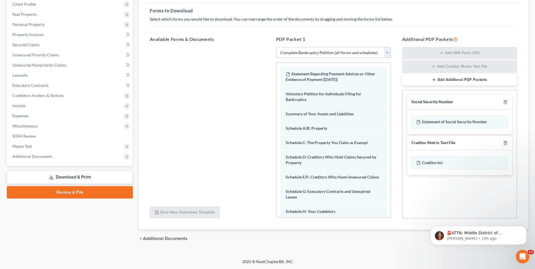
scroll to position [200, 0]
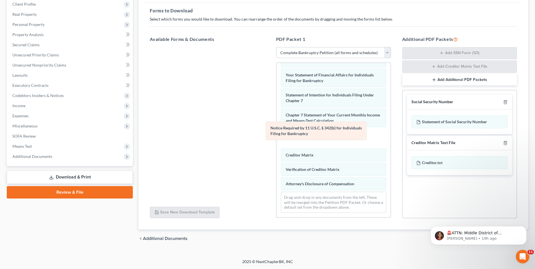
drag, startPoint x: 309, startPoint y: 169, endPoint x: 304, endPoint y: 141, distance: 27.9
click at [304, 141] on div "Notice Required by 11 U.S.C. § 342(b) for Individuals Filing for Bankruptcy Sta…" at bounding box center [333, 43] width 114 height 348
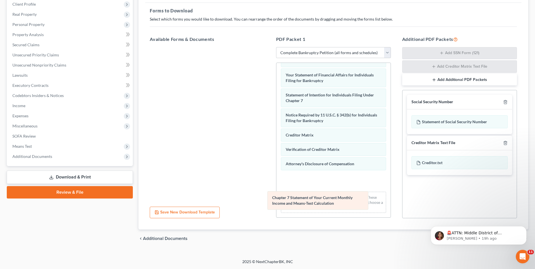
drag, startPoint x: 322, startPoint y: 119, endPoint x: 309, endPoint y: 202, distance: 83.7
click at [309, 202] on div "Chapter 7 Statement of Your Current Monthly Income and Means-Test Calculation S…" at bounding box center [333, 43] width 114 height 348
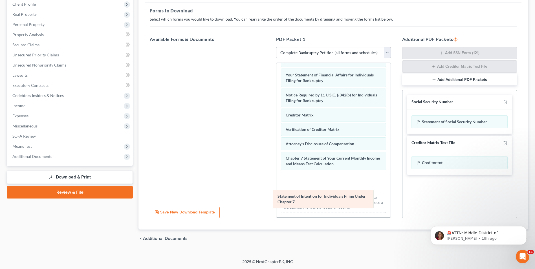
drag, startPoint x: 322, startPoint y: 99, endPoint x: 314, endPoint y: 200, distance: 101.5
click at [314, 200] on div "Statement of Intention for Individuals Filing Under Chapter 7 Statement Regardi…" at bounding box center [333, 43] width 114 height 348
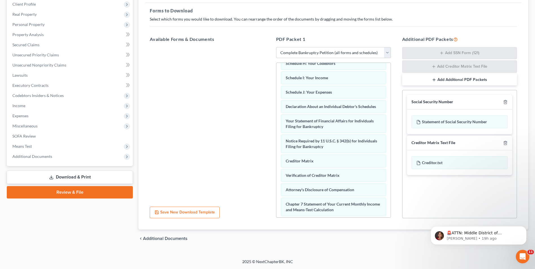
scroll to position [142, 0]
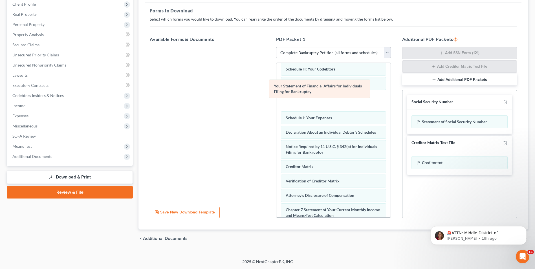
drag, startPoint x: 349, startPoint y: 141, endPoint x: 339, endPoint y: 94, distance: 47.9
click at [339, 94] on div "Your Statement of Financial Affairs for Individuals Filing for Bankruptcy State…" at bounding box center [333, 95] width 114 height 348
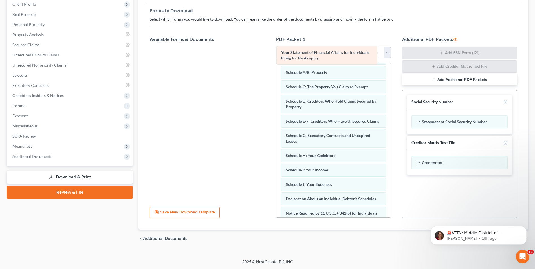
scroll to position [56, 0]
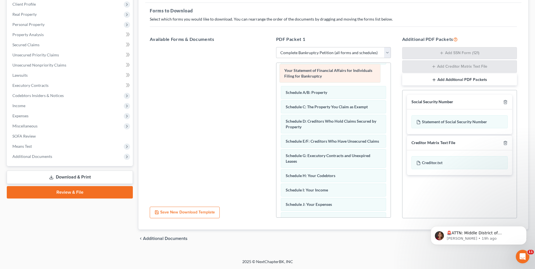
drag, startPoint x: 339, startPoint y: 187, endPoint x: 338, endPoint y: 67, distance: 119.5
click at [338, 67] on div "Your Statement of Financial Affairs for Individuals Filing for Bankruptcy State…" at bounding box center [333, 181] width 114 height 348
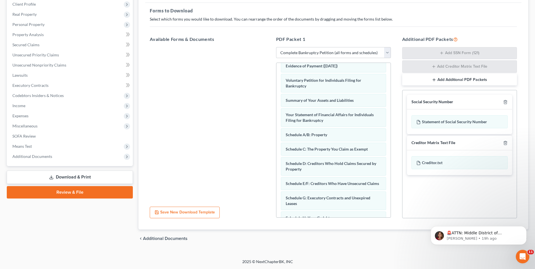
scroll to position [0, 0]
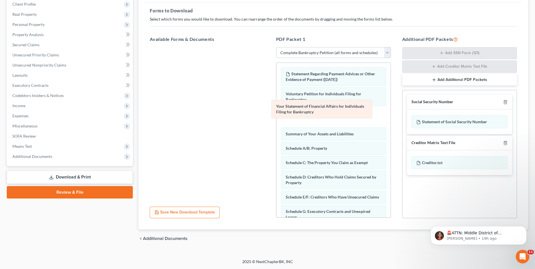
drag, startPoint x: 349, startPoint y: 131, endPoint x: 339, endPoint y: 109, distance: 24.0
click at [339, 109] on div "Your Statement of Financial Affairs for Individuals Filing for Bankruptcy State…" at bounding box center [333, 237] width 114 height 348
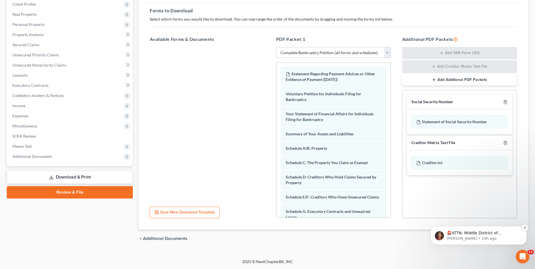
click at [524, 228] on icon "Dismiss notification" at bounding box center [524, 227] width 3 height 3
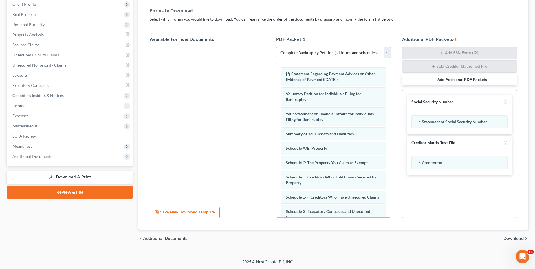
click at [518, 240] on span "Download" at bounding box center [513, 238] width 20 height 5
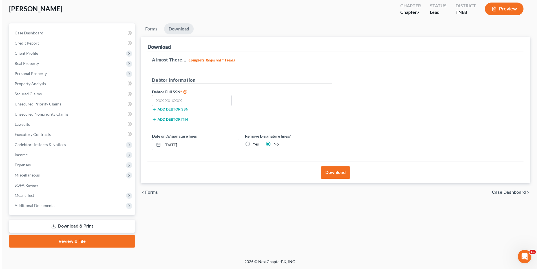
scroll to position [31, 0]
click at [165, 103] on input "text" at bounding box center [190, 100] width 80 height 11
click at [195, 143] on input "[DATE]" at bounding box center [198, 144] width 76 height 11
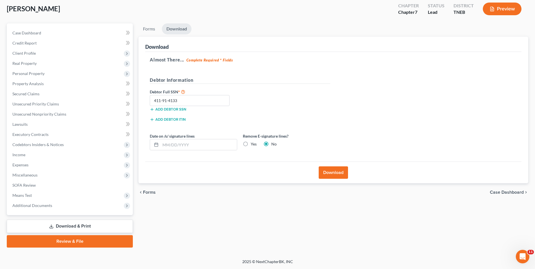
click at [251, 145] on label "Yes" at bounding box center [254, 144] width 6 height 6
click at [253, 145] on input "Yes" at bounding box center [255, 143] width 4 height 4
click at [325, 172] on button "Download" at bounding box center [332, 172] width 29 height 12
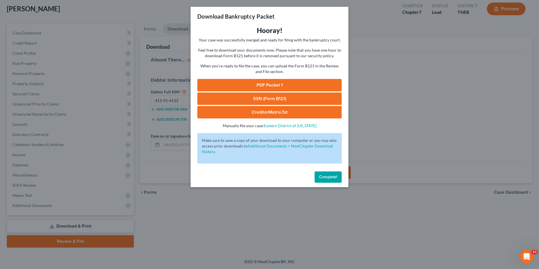
click at [278, 86] on link "PDF Packet 1" at bounding box center [269, 85] width 144 height 12
click at [263, 98] on link "SSN (Form B121)" at bounding box center [269, 98] width 144 height 12
